Goal: Task Accomplishment & Management: Use online tool/utility

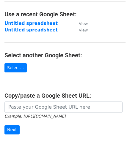
scroll to position [30, 0]
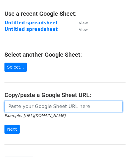
click at [31, 106] on input "url" at bounding box center [63, 106] width 118 height 11
paste input "[URL][DOMAIN_NAME]"
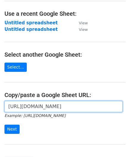
scroll to position [0, 135]
type input "[URL][DOMAIN_NAME]"
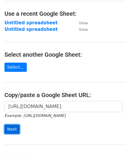
click at [17, 130] on input "Next" at bounding box center [11, 129] width 15 height 9
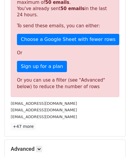
scroll to position [201, 0]
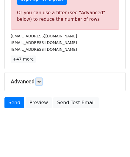
click at [41, 80] on icon at bounding box center [39, 82] width 4 height 4
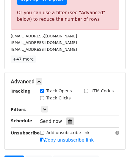
click at [68, 120] on icon at bounding box center [70, 122] width 4 height 4
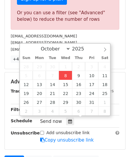
type input "2025-10-08 12:00"
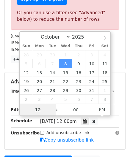
scroll to position [0, 0]
paste input "6"
type input "6"
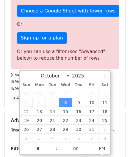
type input "2025-10-08 18:00"
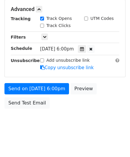
scroll to position [273, 0]
